Goal: Complete application form

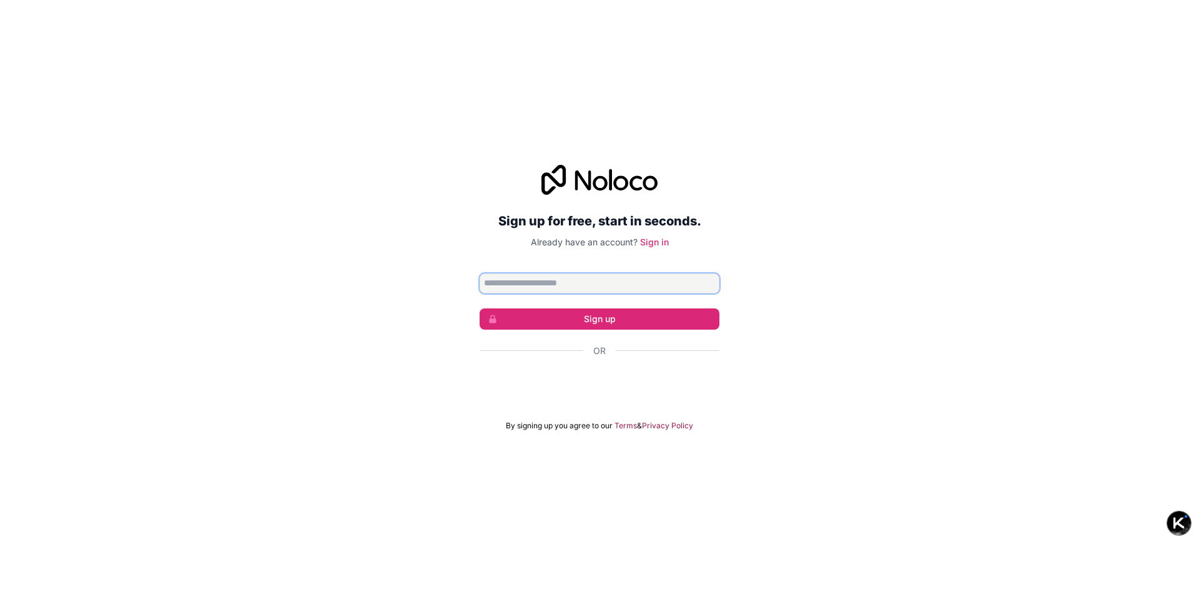
drag, startPoint x: 613, startPoint y: 292, endPoint x: 600, endPoint y: 290, distance: 13.9
click at [613, 292] on input "Email address" at bounding box center [600, 284] width 240 height 20
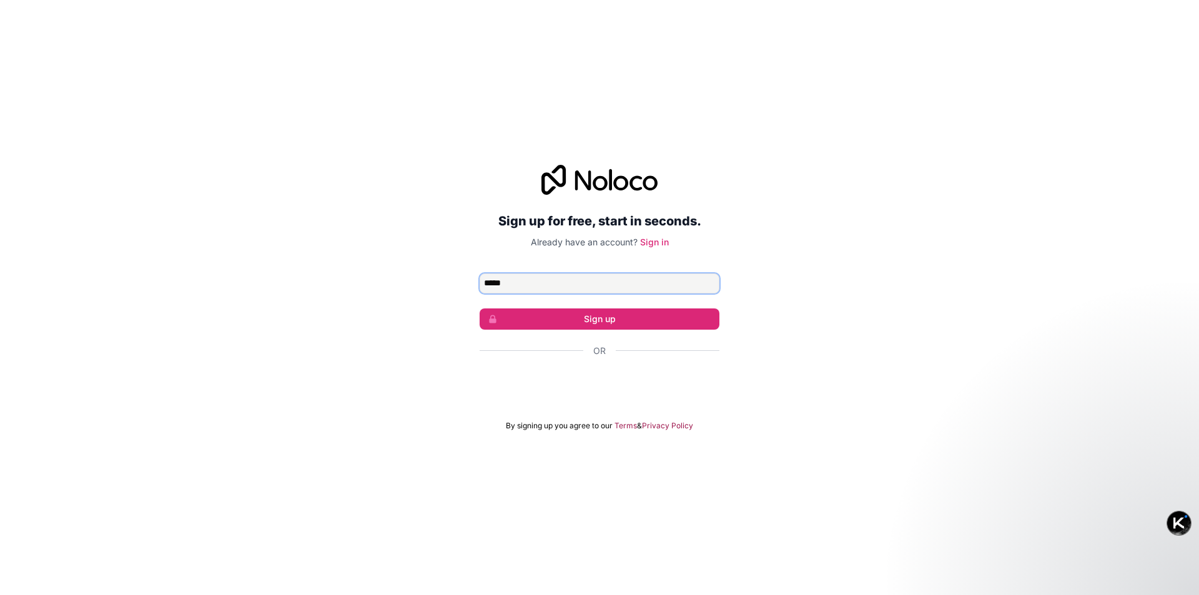
type input "**********"
click button "Sign up" at bounding box center [600, 319] width 240 height 21
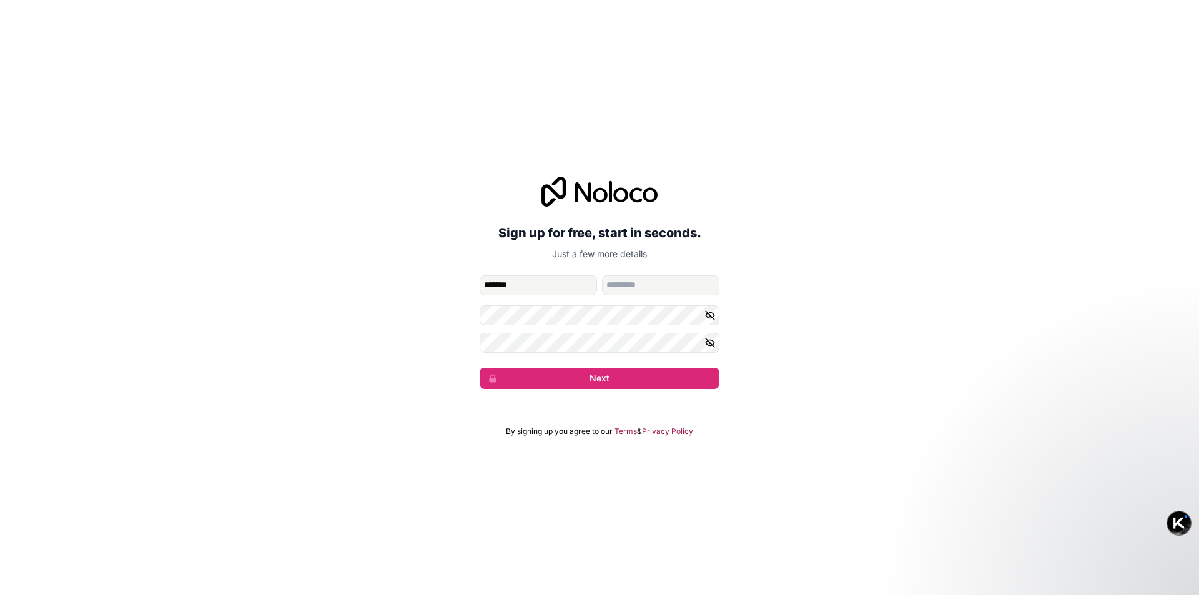
type input "*******"
type input "****"
click at [480, 368] on button "Next" at bounding box center [600, 378] width 240 height 21
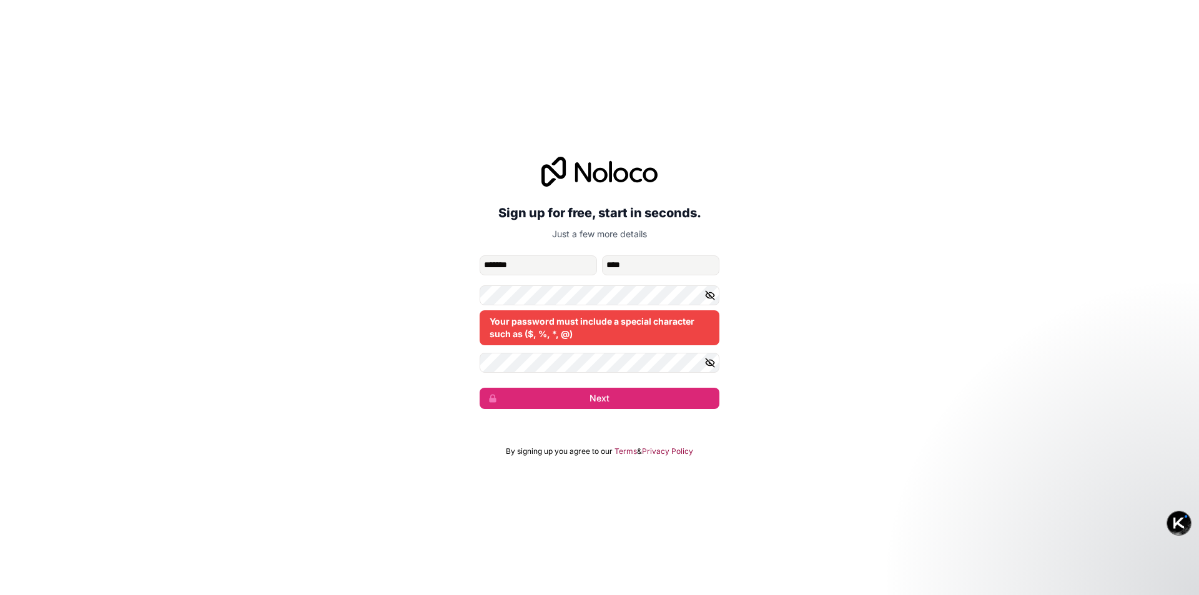
click at [558, 305] on div "Your password must include a special character such as ($, %, *, @)" at bounding box center [600, 315] width 240 height 60
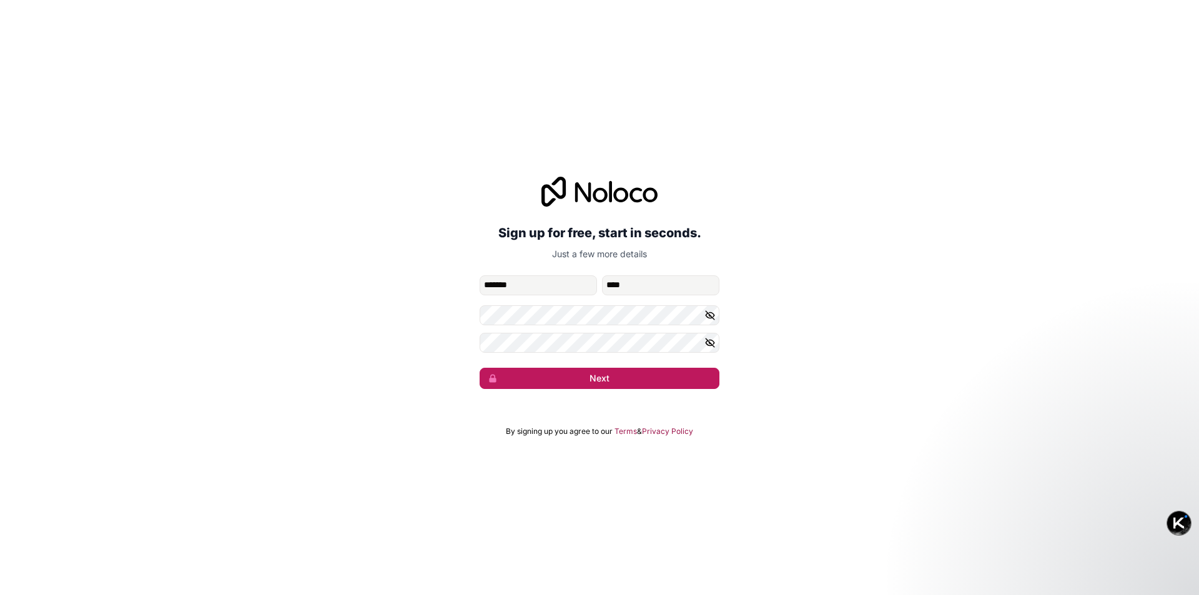
click at [580, 376] on button "Next" at bounding box center [600, 378] width 240 height 21
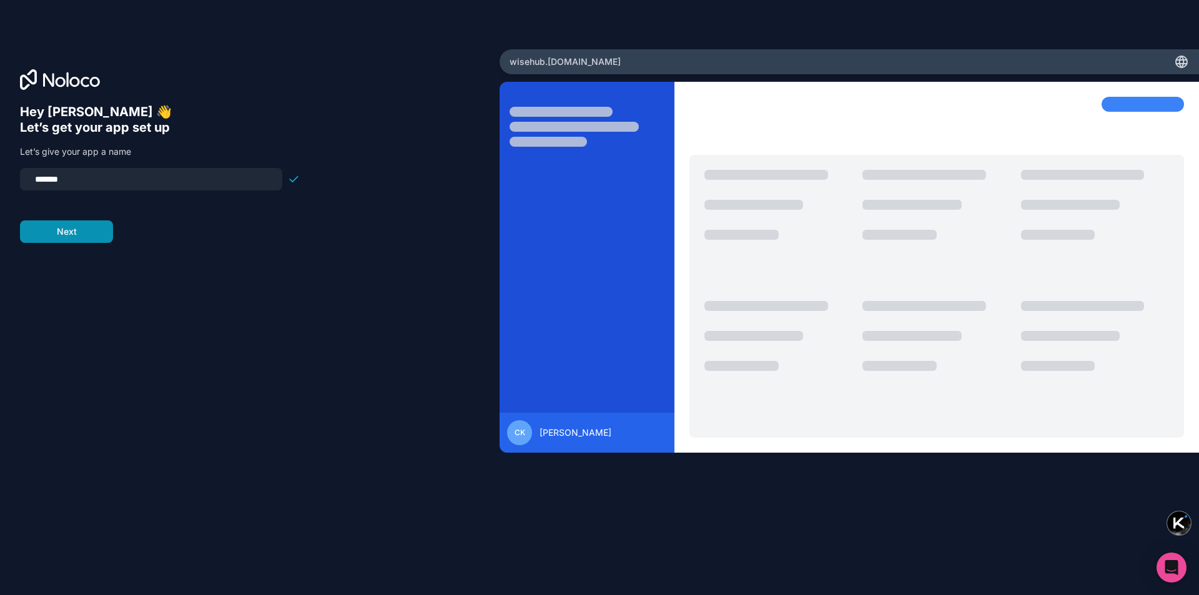
click at [86, 236] on button "Next" at bounding box center [66, 232] width 93 height 22
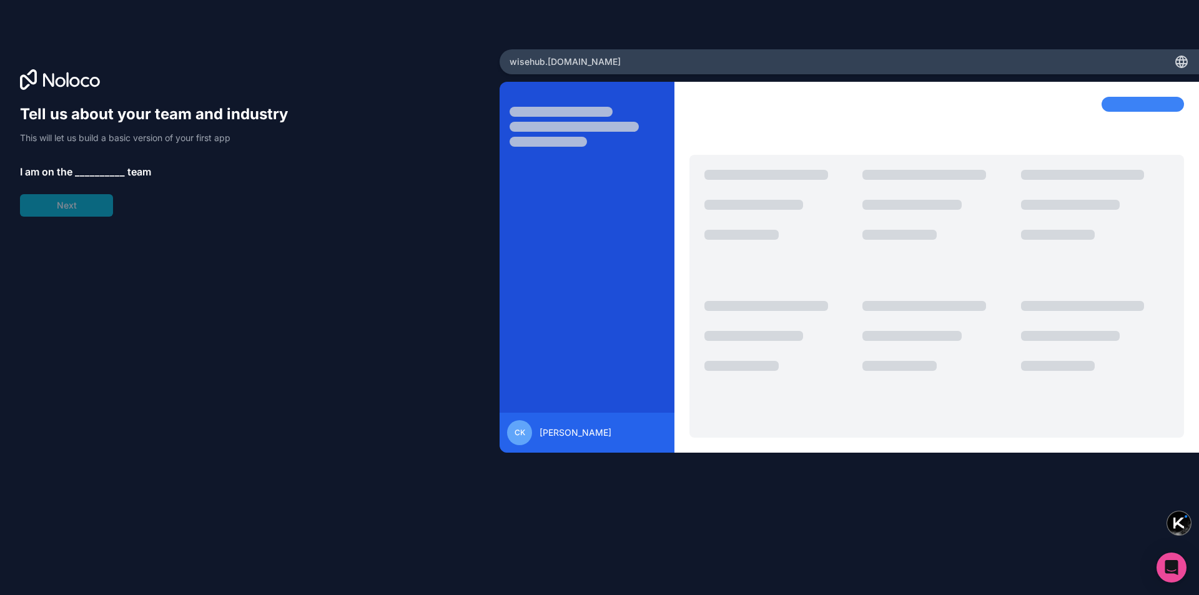
click at [101, 177] on span "__________" at bounding box center [100, 171] width 50 height 15
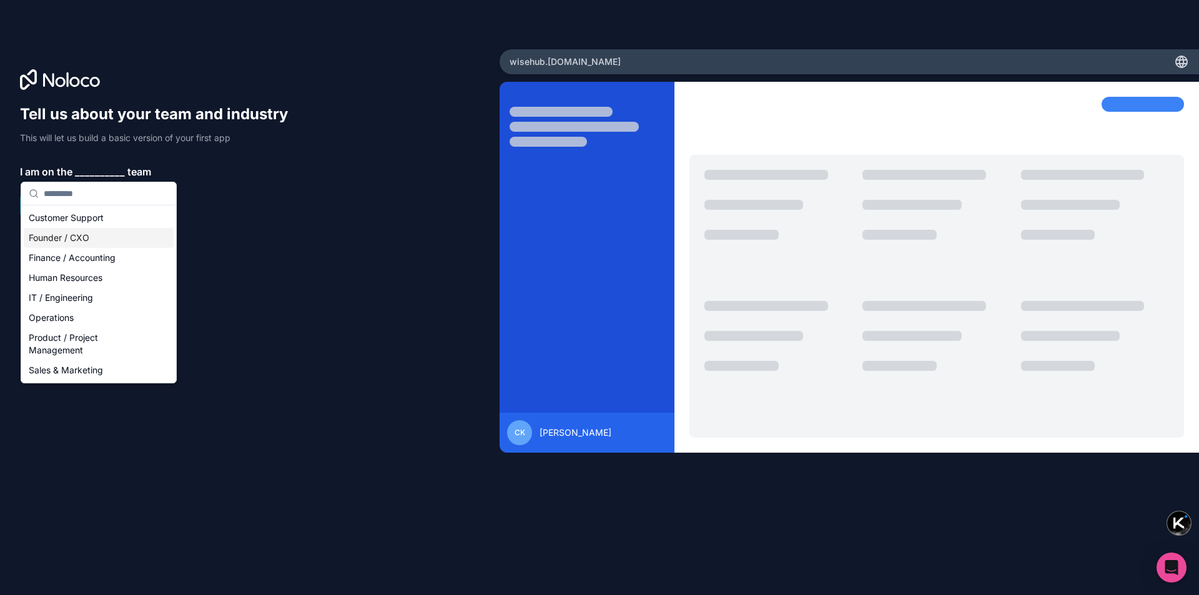
click at [95, 240] on div "Founder / CXO" at bounding box center [99, 238] width 150 height 20
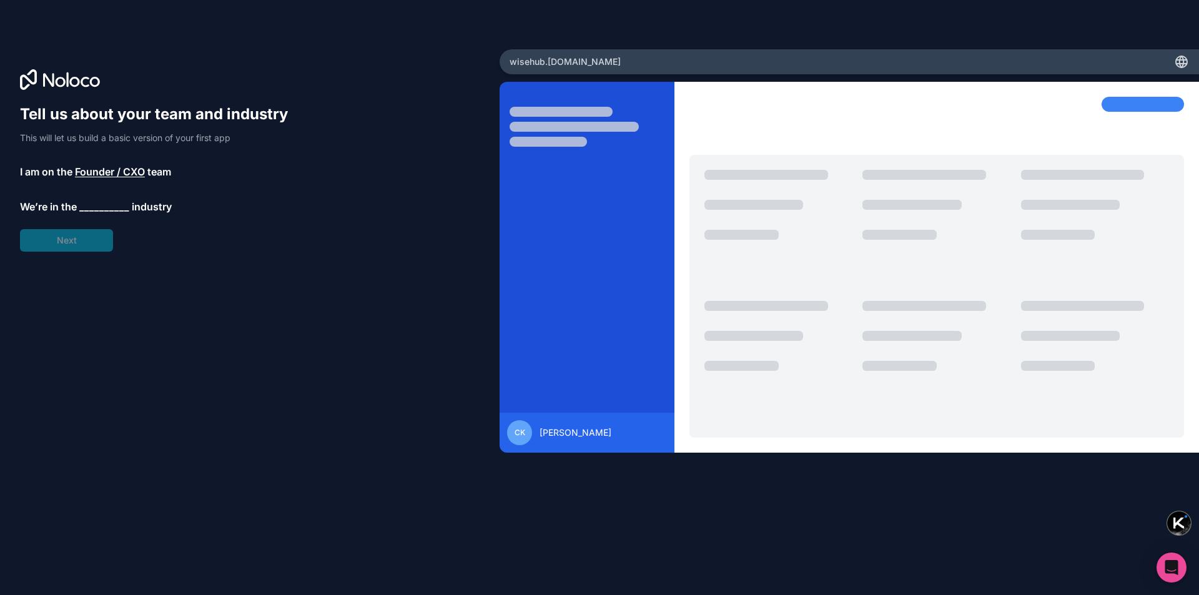
click at [104, 173] on span "Founder / CXO" at bounding box center [110, 171] width 70 height 15
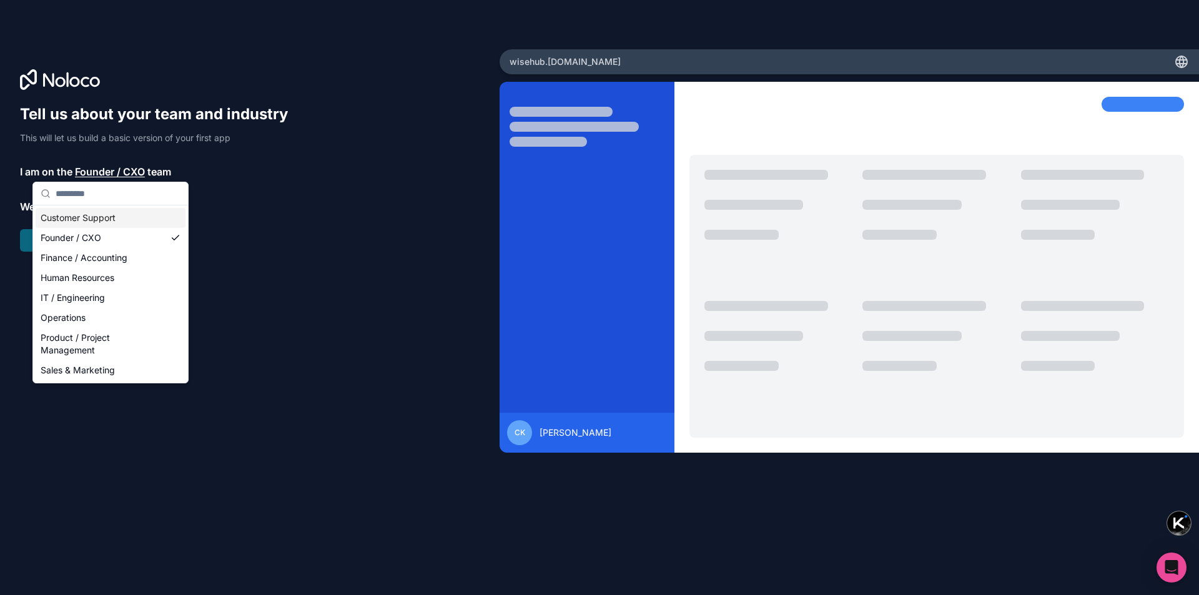
click at [264, 186] on div "Tell us about your team and industry This will let us build a basic version of …" at bounding box center [160, 177] width 280 height 147
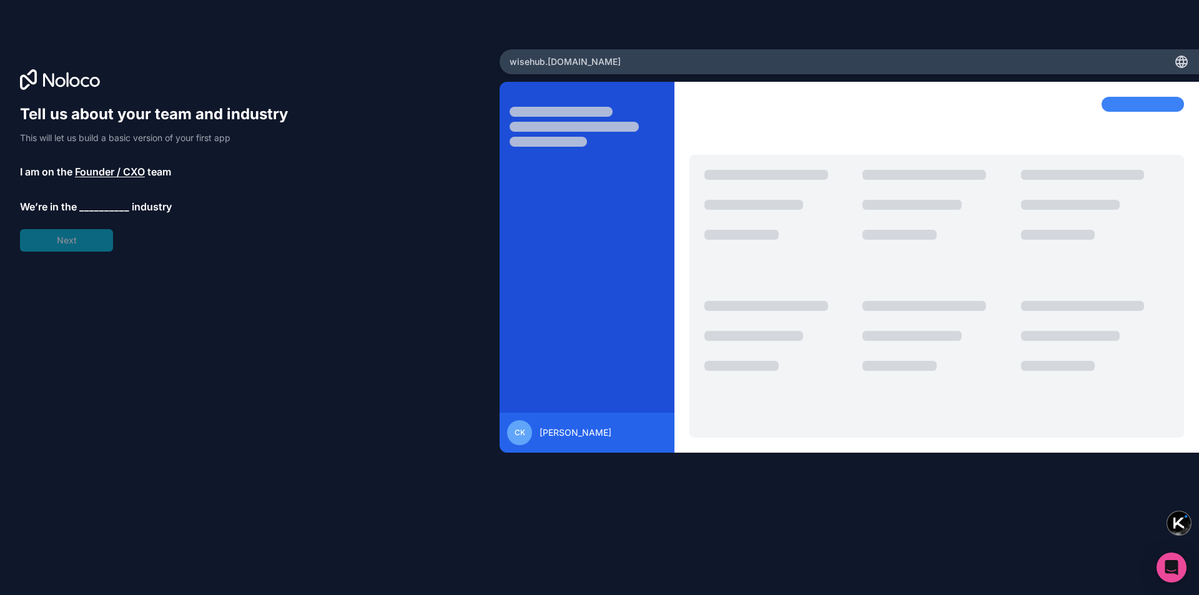
click at [104, 205] on span "__________" at bounding box center [104, 206] width 50 height 15
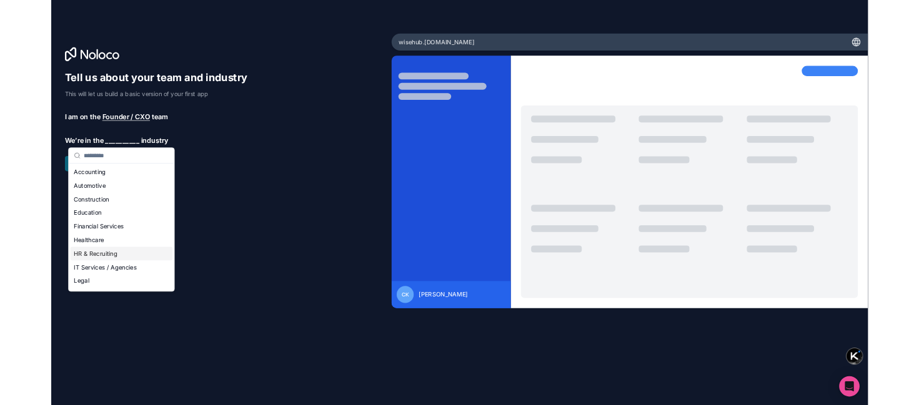
scroll to position [125, 0]
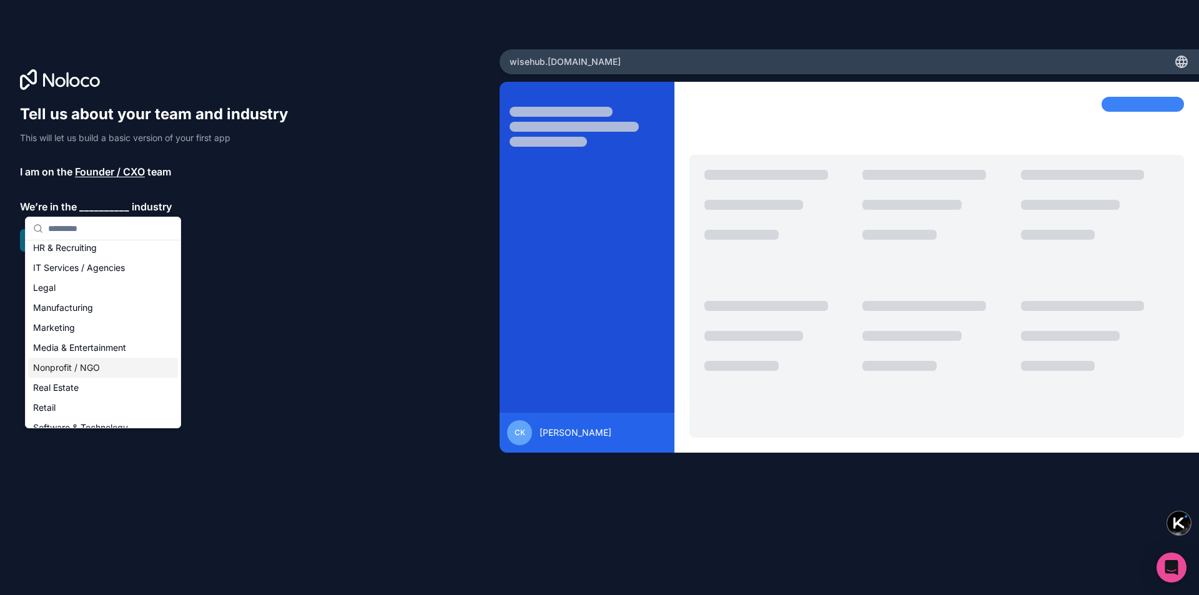
click at [100, 360] on div "Nonprofit / NGO" at bounding box center [103, 368] width 150 height 20
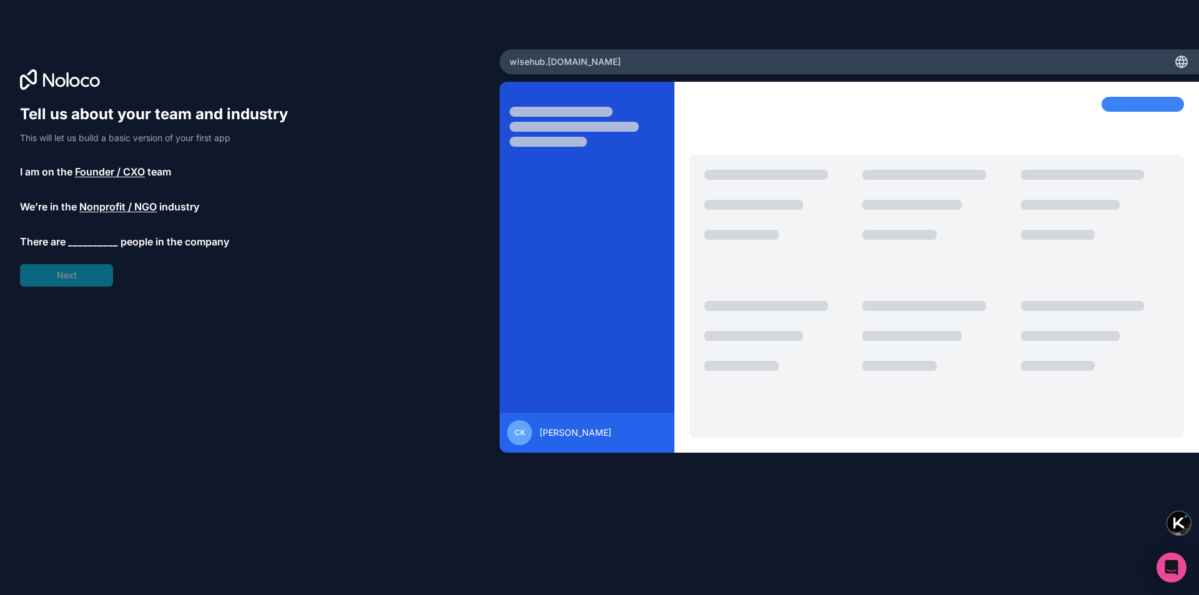
click at [89, 242] on span "__________" at bounding box center [93, 241] width 50 height 15
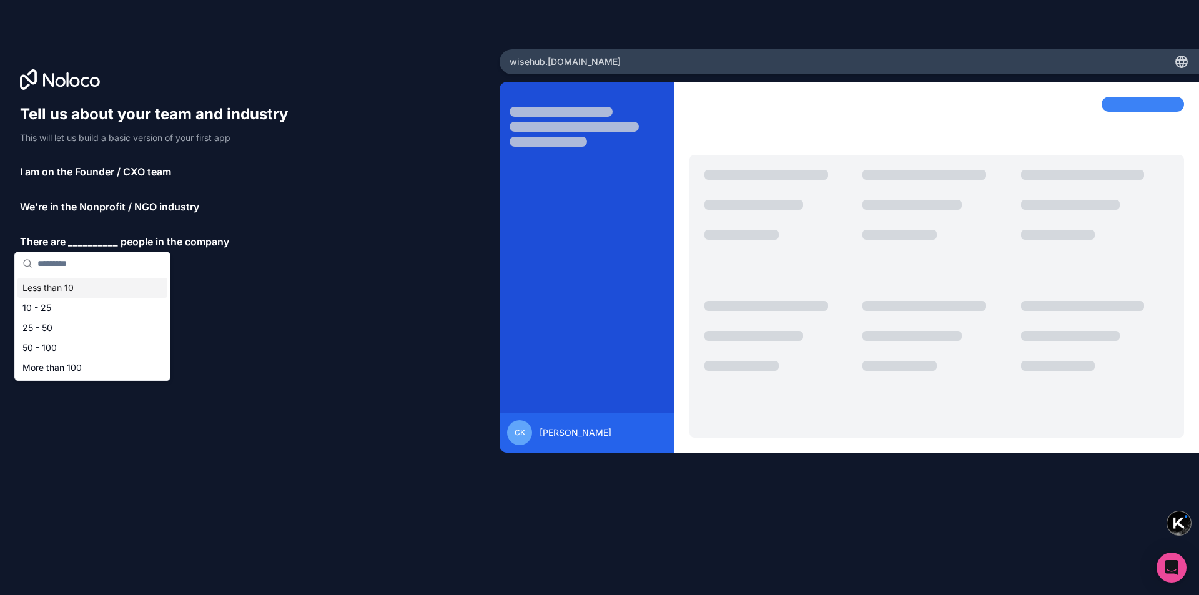
click at [66, 291] on div "Less than 10" at bounding box center [92, 288] width 150 height 20
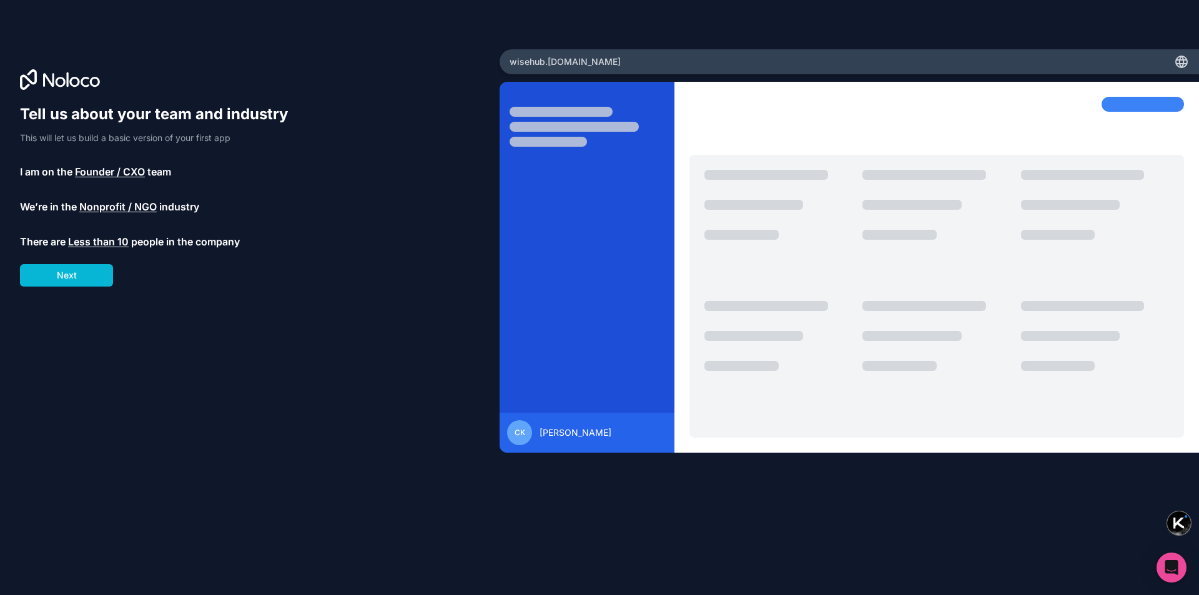
click at [84, 289] on div "Tell us about your team and industry This will let us build a basic version of …" at bounding box center [250, 314] width 460 height 421
click at [79, 280] on button "Next" at bounding box center [66, 275] width 93 height 22
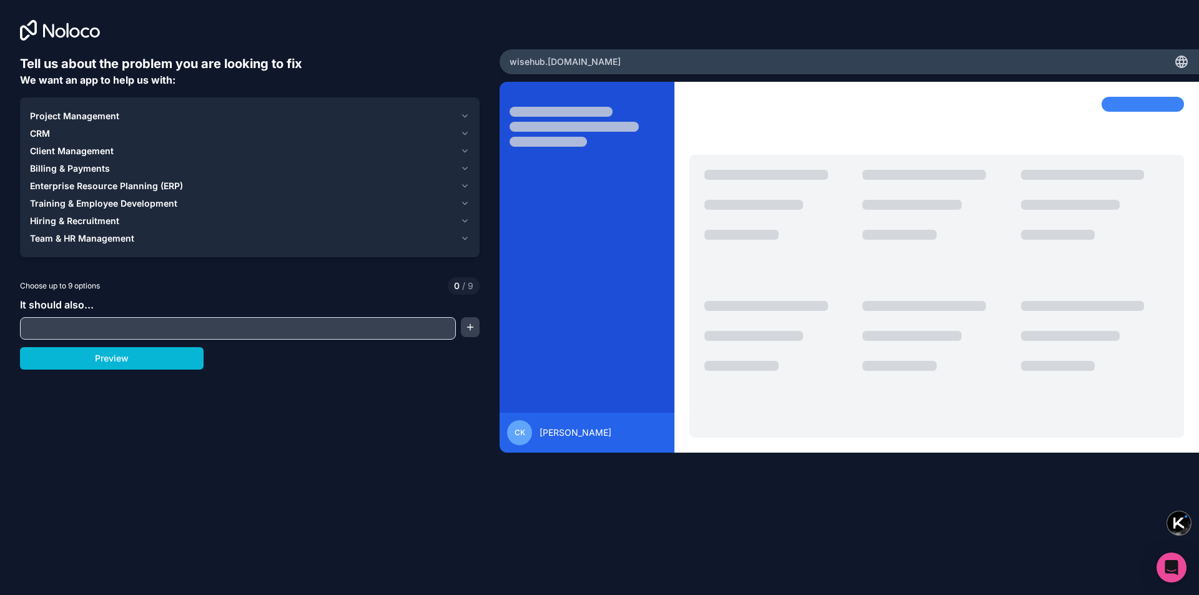
click at [457, 171] on button "Billing & Payments" at bounding box center [250, 168] width 440 height 17
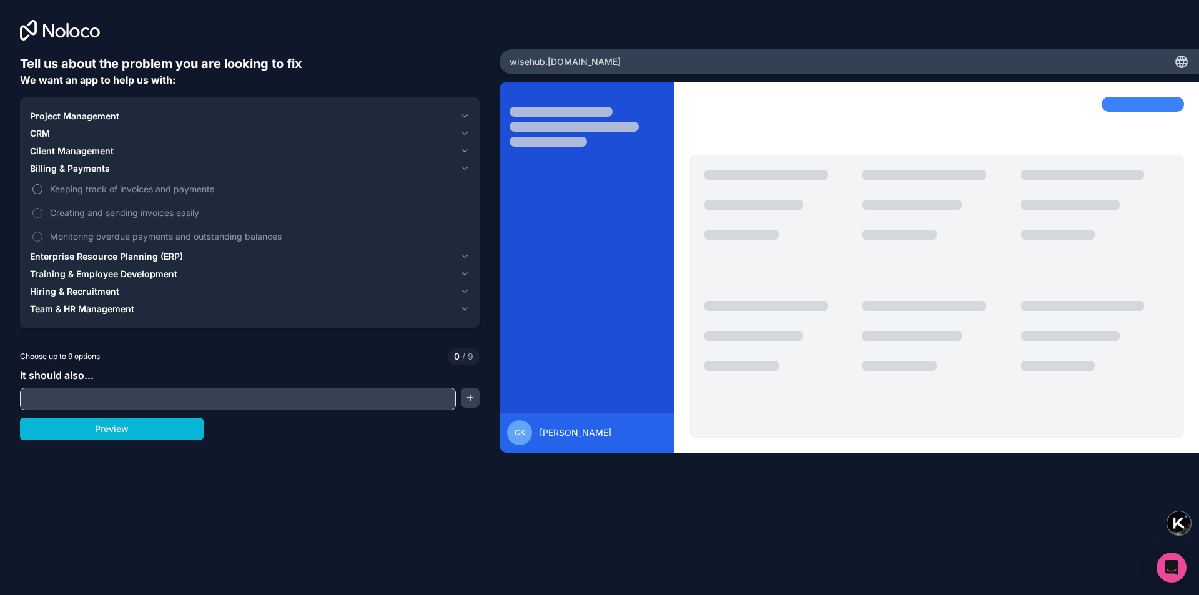
click at [43, 187] on label "Keeping track of invoices and payments" at bounding box center [250, 188] width 440 height 23
click at [42, 187] on button "Keeping track of invoices and payments" at bounding box center [37, 189] width 10 height 10
click at [43, 207] on label "Creating and sending invoices easily" at bounding box center [250, 212] width 440 height 23
click at [42, 208] on button "Creating and sending invoices easily" at bounding box center [37, 213] width 10 height 10
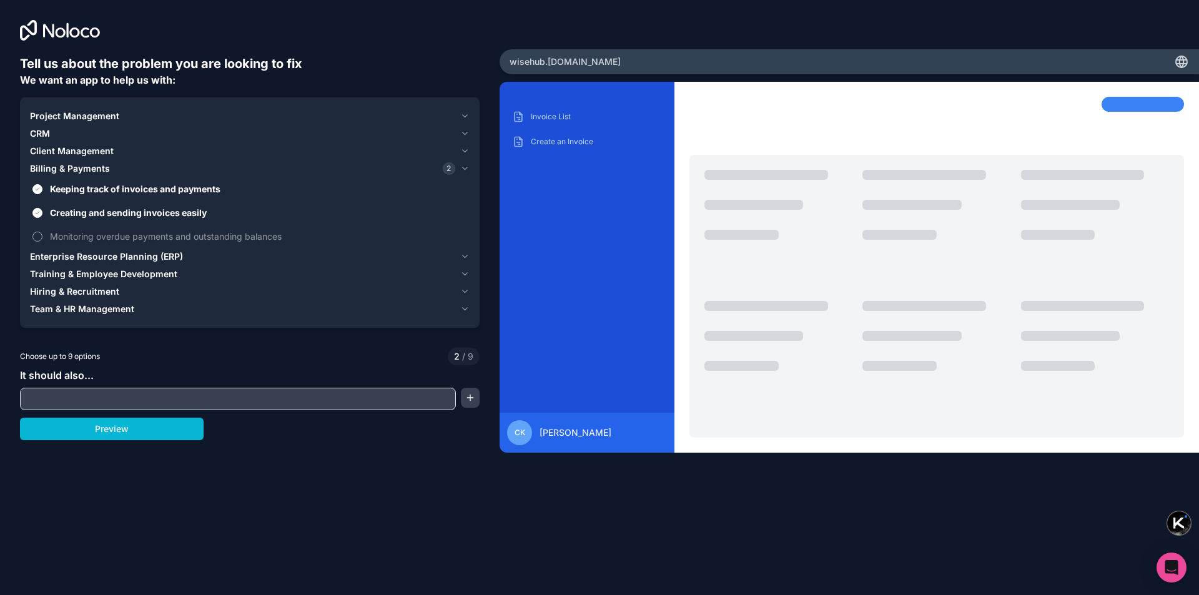
click at [44, 232] on label "Monitoring overdue payments and outstanding balances" at bounding box center [250, 236] width 440 height 23
click at [42, 232] on button "Monitoring overdue payments and outstanding balances" at bounding box center [37, 237] width 10 height 10
click at [76, 260] on span "Enterprise Resource Planning (ERP)" at bounding box center [106, 256] width 153 height 12
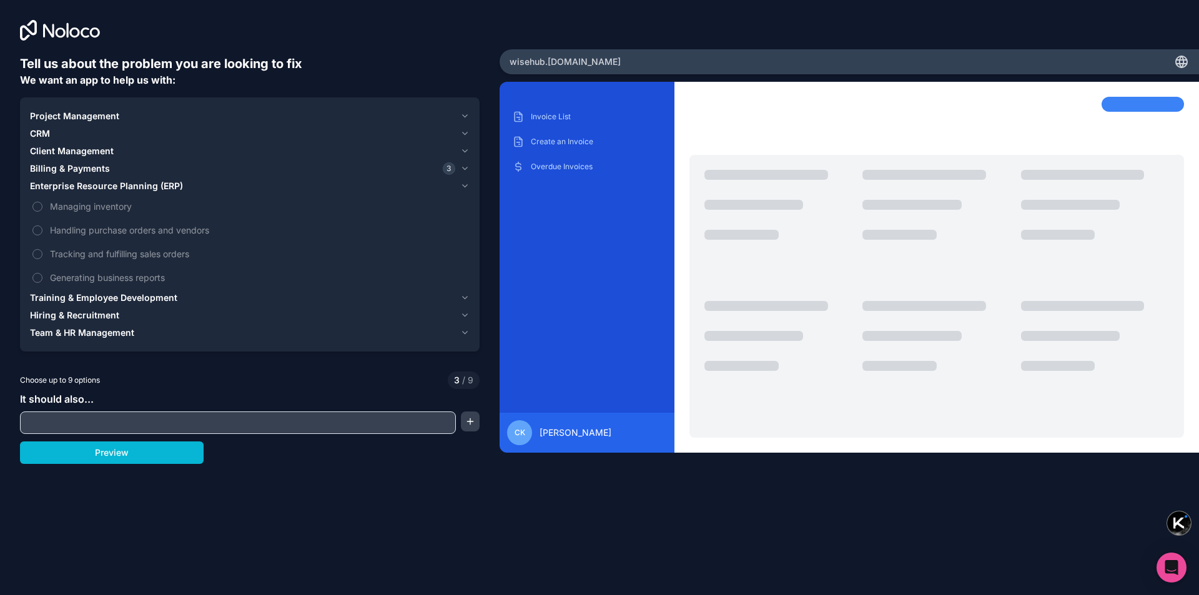
click at [57, 190] on span "Enterprise Resource Planning (ERP)" at bounding box center [106, 186] width 153 height 12
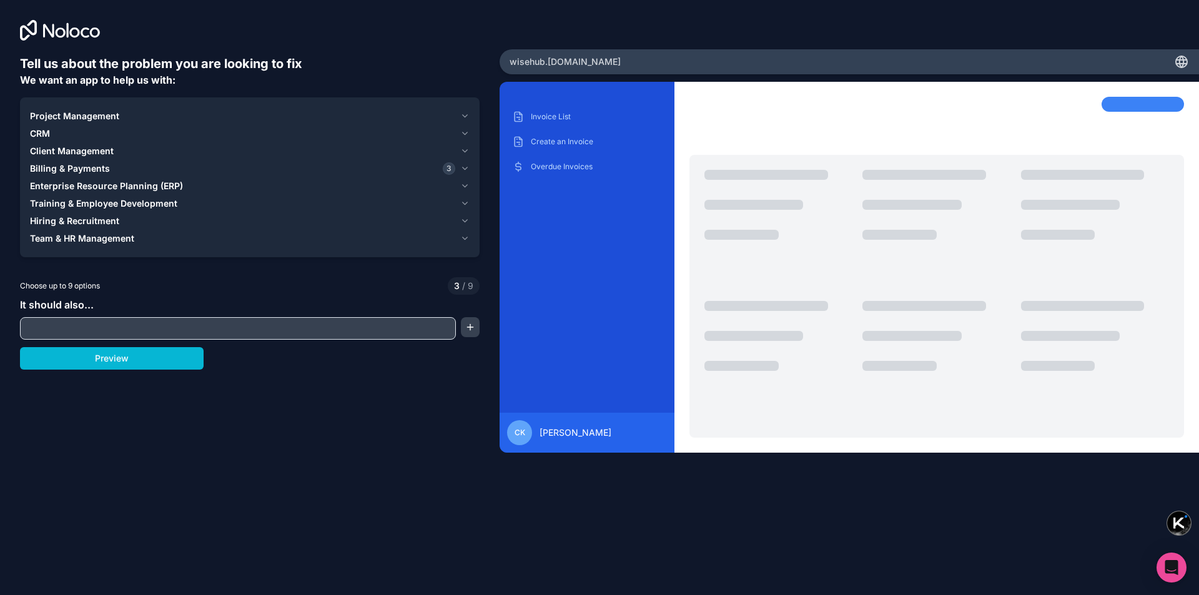
click at [53, 223] on span "Hiring & Recruitment" at bounding box center [74, 221] width 89 height 12
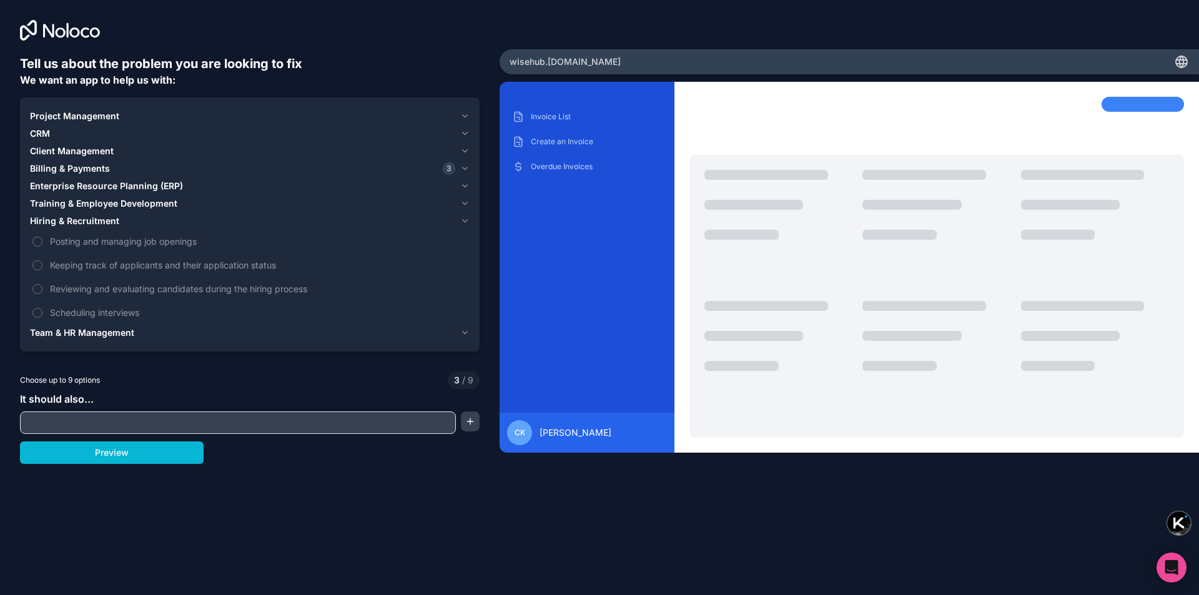
click at [46, 224] on span "Hiring & Recruitment" at bounding box center [74, 221] width 89 height 12
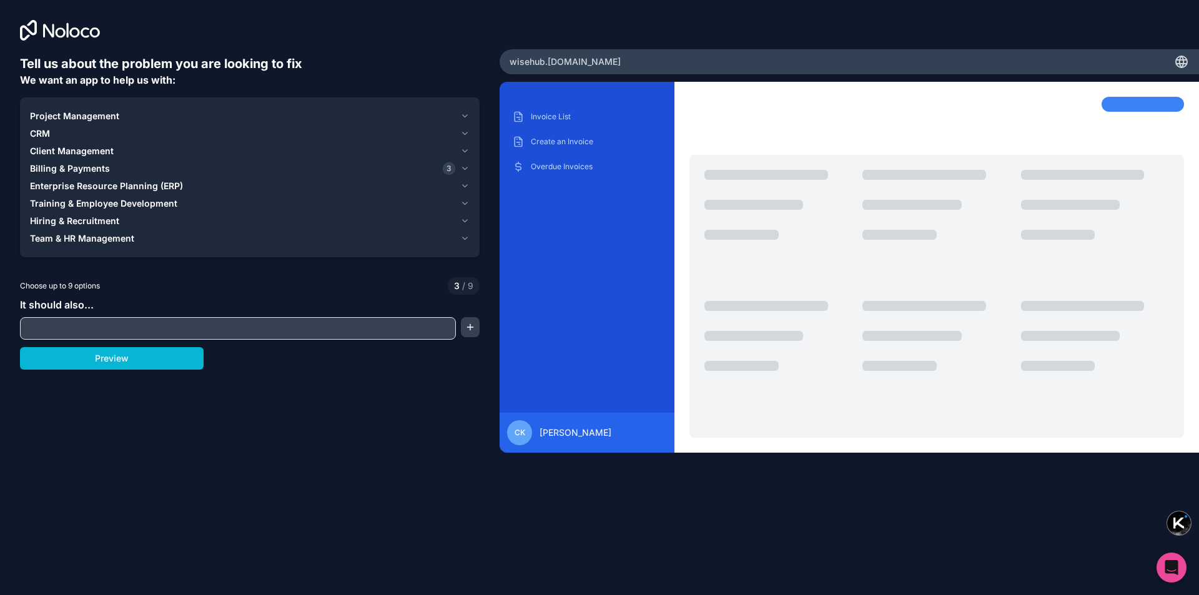
click at [61, 240] on span "Team & HR Management" at bounding box center [82, 238] width 104 height 12
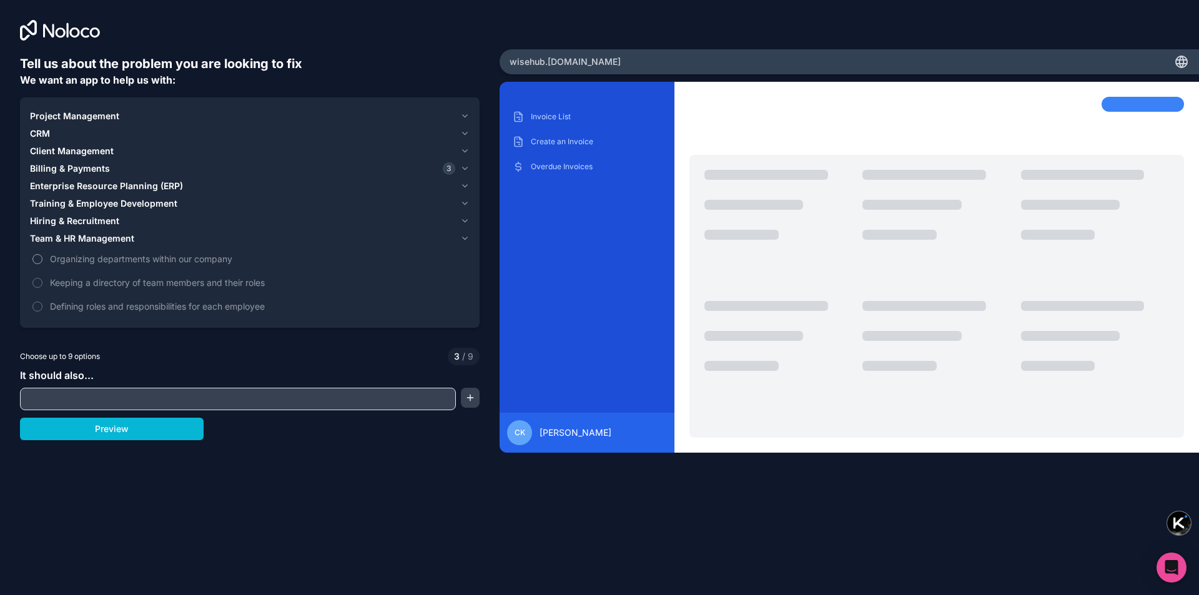
click at [37, 260] on button "Organizing departments within our company" at bounding box center [37, 259] width 10 height 10
click at [35, 276] on label "Keeping a directory of team members and their roles" at bounding box center [250, 282] width 440 height 23
click at [35, 278] on button "Keeping a directory of team members and their roles" at bounding box center [37, 283] width 10 height 10
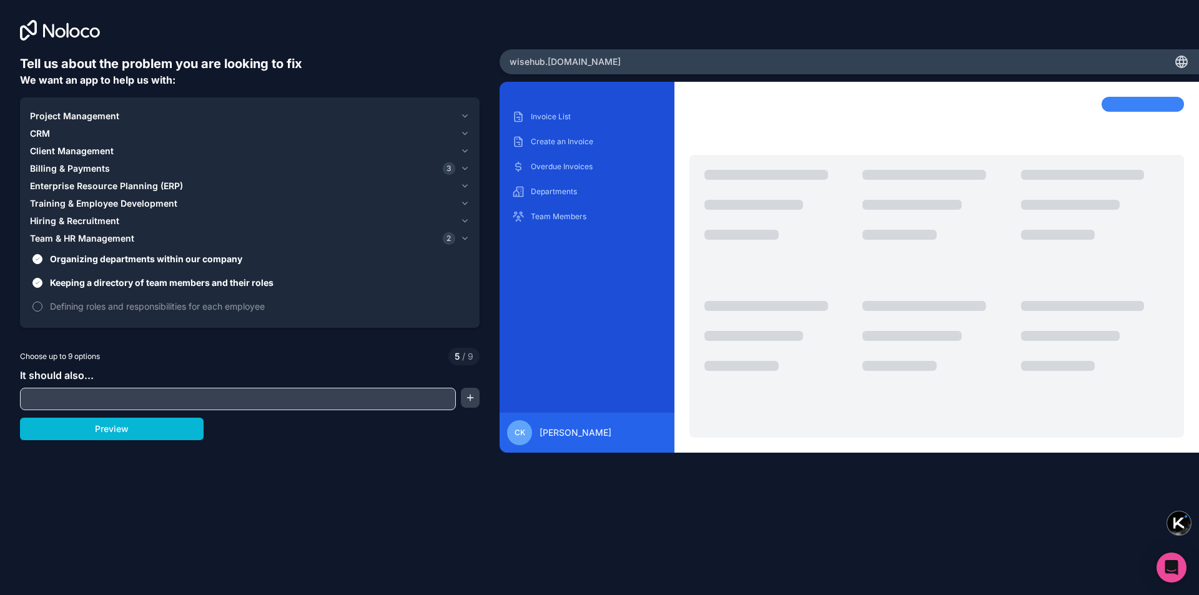
click at [36, 303] on button "Defining roles and responsibilities for each employee" at bounding box center [37, 307] width 10 height 10
click at [69, 173] on span "Billing & Payments" at bounding box center [70, 168] width 80 height 12
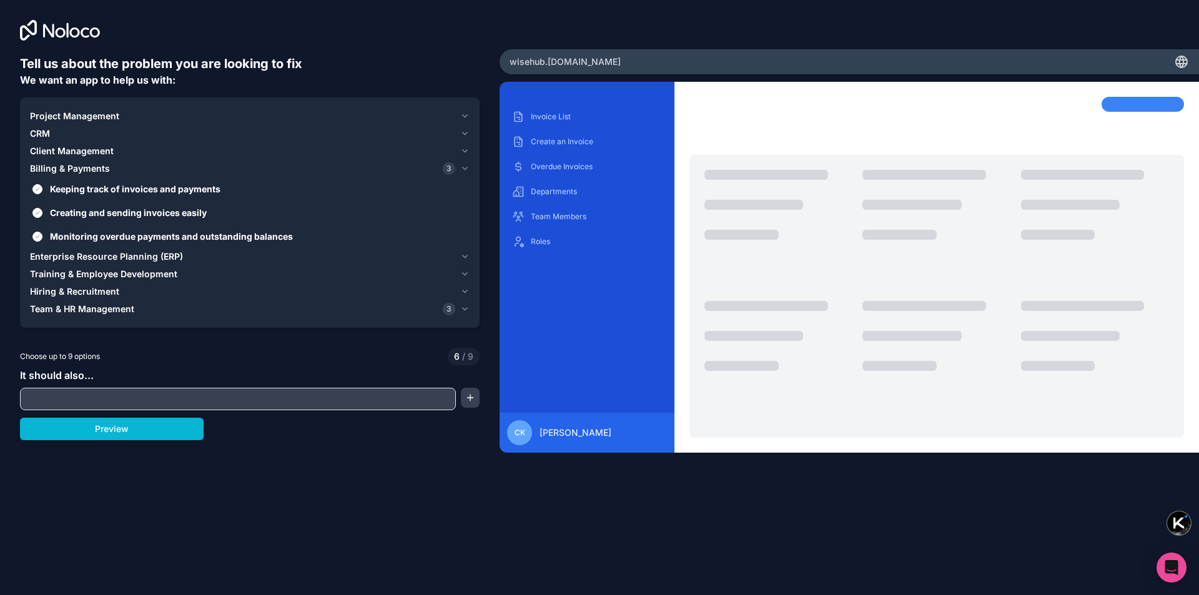
click at [64, 148] on span "Client Management" at bounding box center [72, 151] width 84 height 12
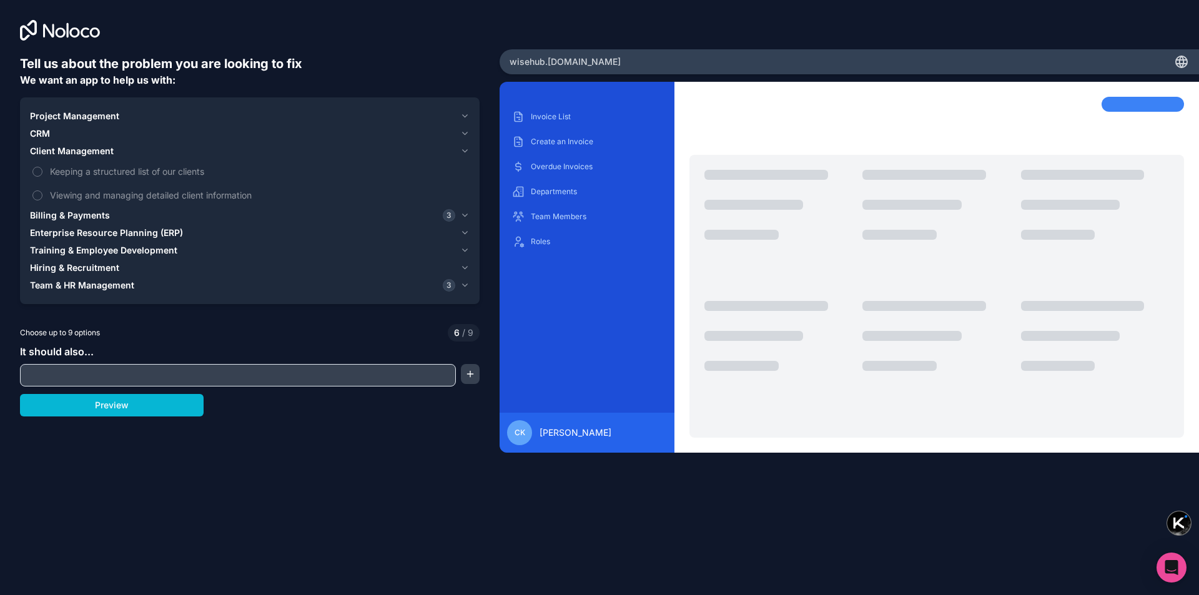
click at [42, 137] on span "CRM" at bounding box center [40, 133] width 20 height 12
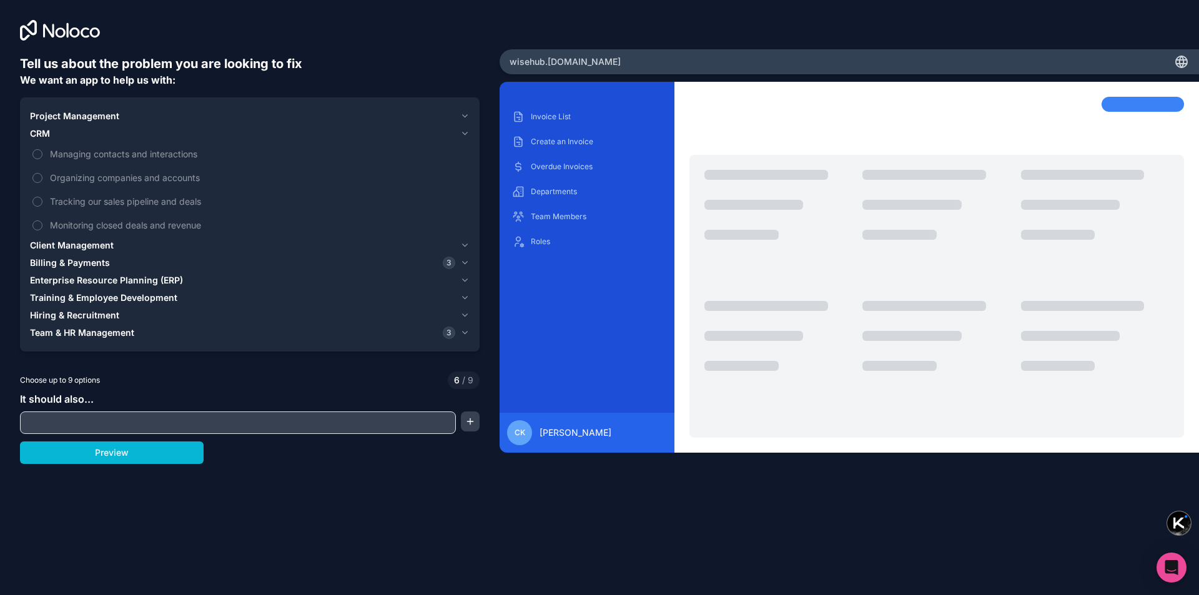
click at [64, 116] on span "Project Management" at bounding box center [74, 116] width 89 height 12
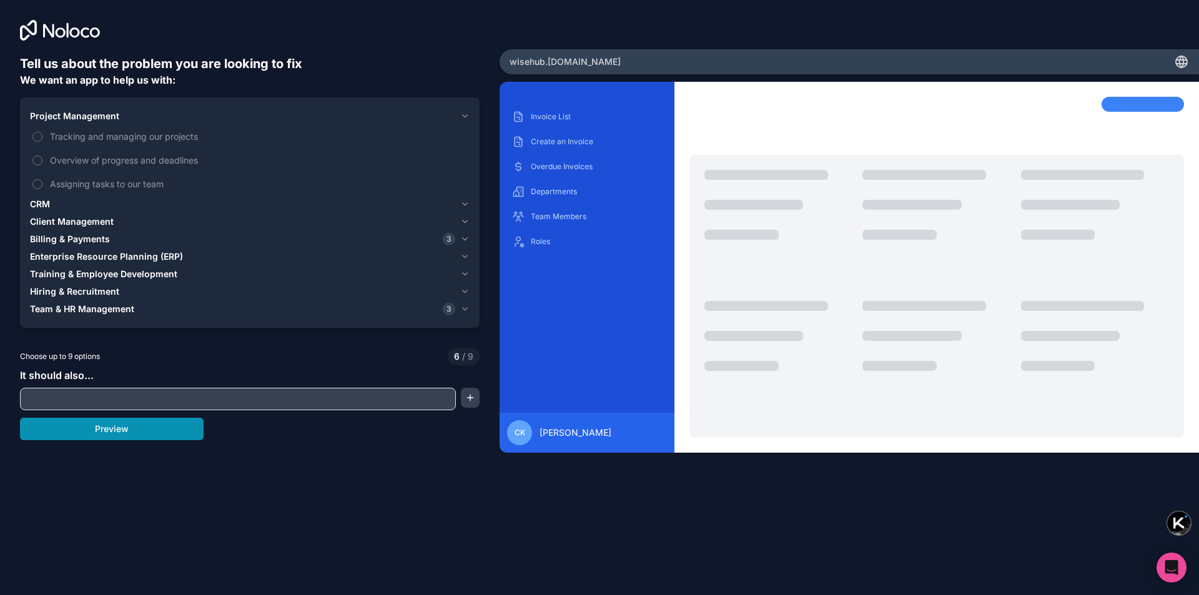
click at [91, 421] on button "Preview" at bounding box center [112, 429] width 184 height 22
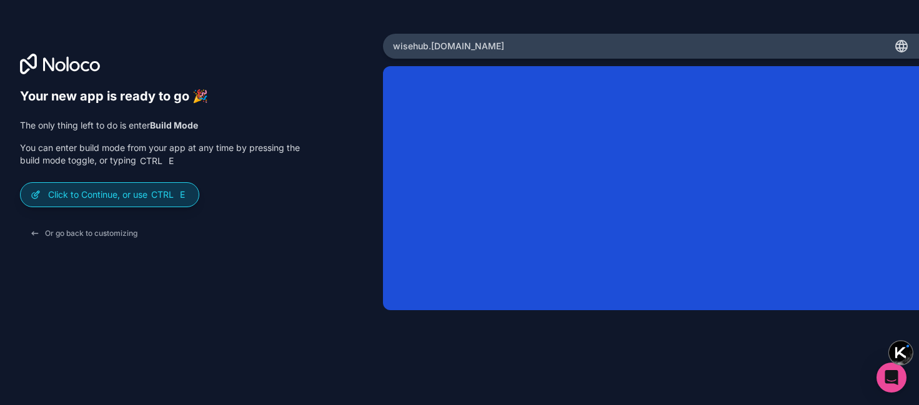
click at [108, 201] on p "Click to Continue, or use Ctrl E" at bounding box center [118, 195] width 141 height 12
